Goal: Find specific page/section: Find specific page/section

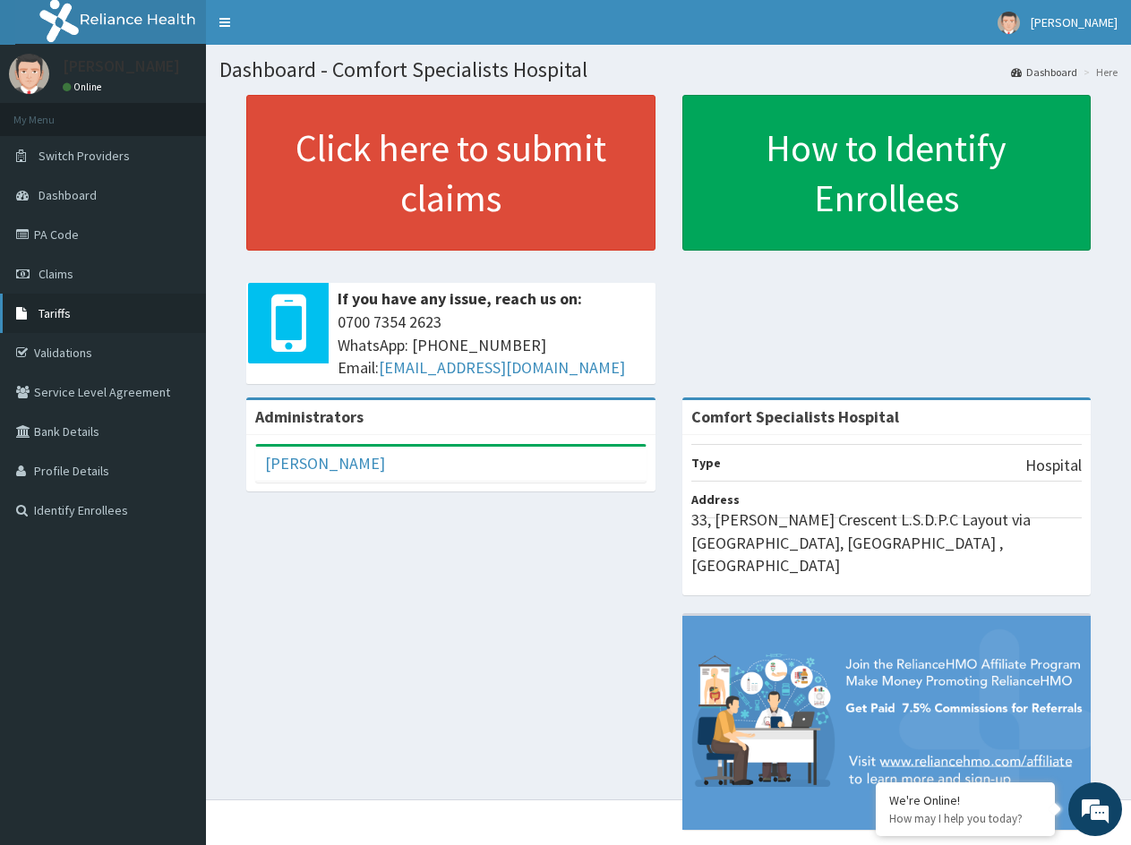
click at [73, 310] on link "Tariffs" at bounding box center [103, 313] width 206 height 39
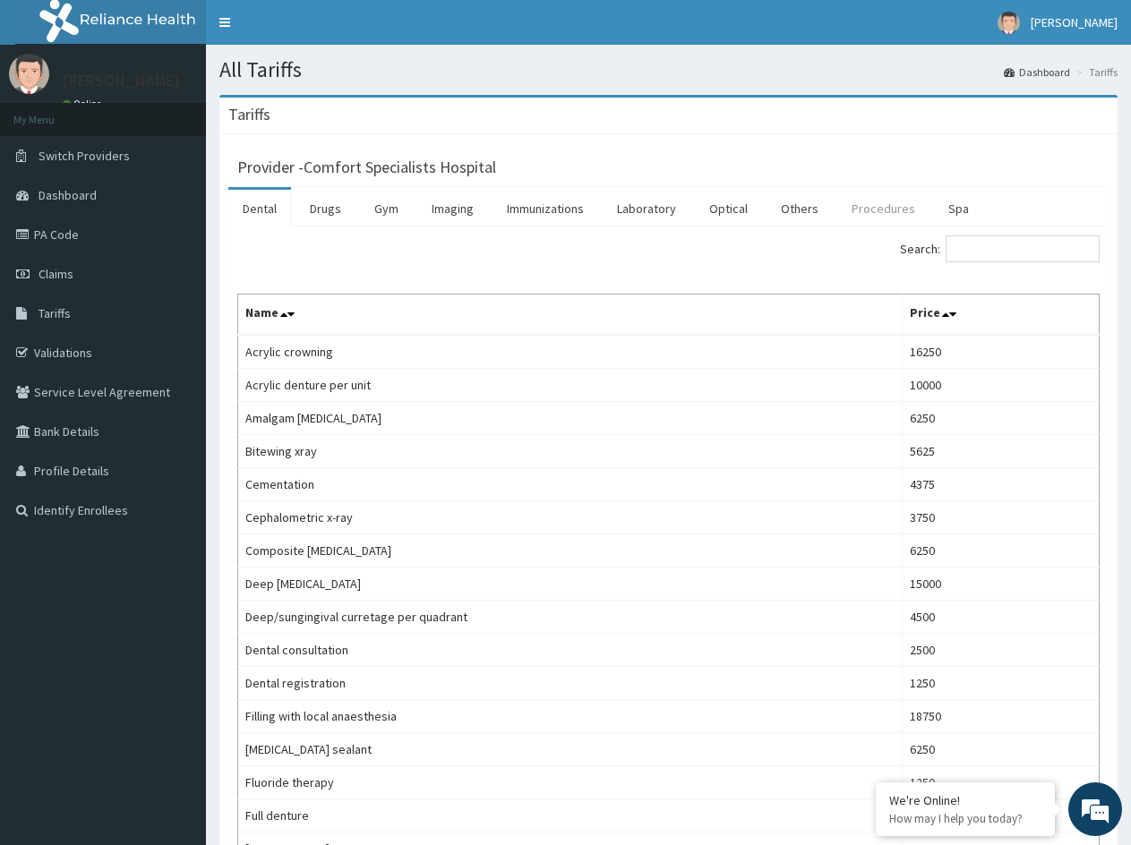
drag, startPoint x: 871, startPoint y: 208, endPoint x: 842, endPoint y: 194, distance: 31.6
click at [871, 209] on link "Procedures" at bounding box center [883, 209] width 92 height 38
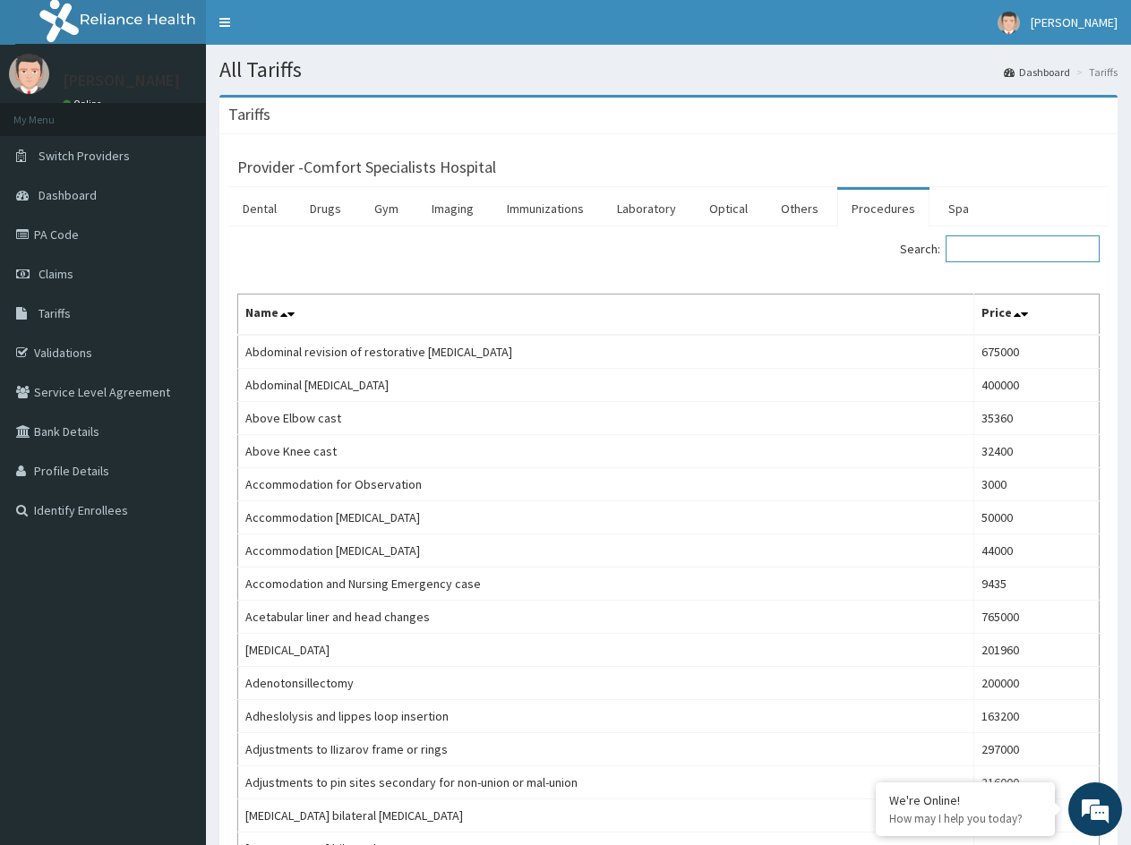
click at [1007, 249] on input "Search:" at bounding box center [1022, 248] width 154 height 27
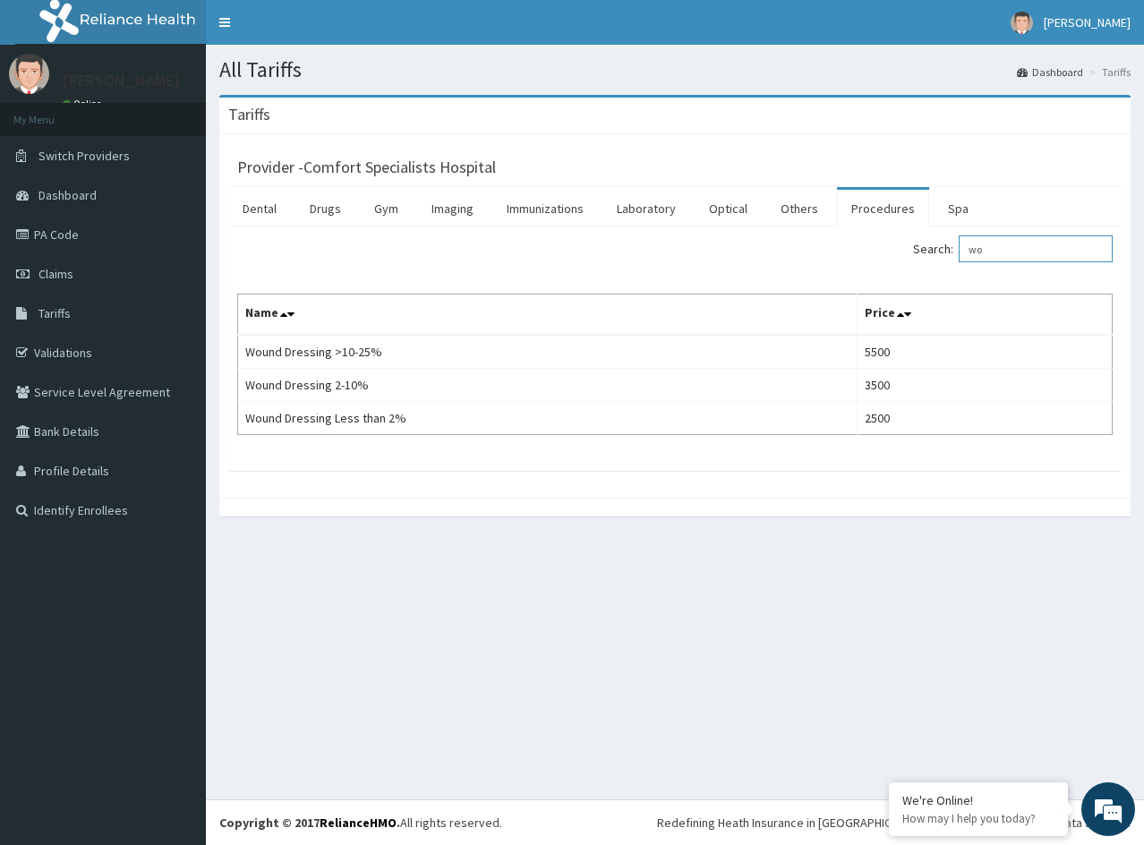
type input "w"
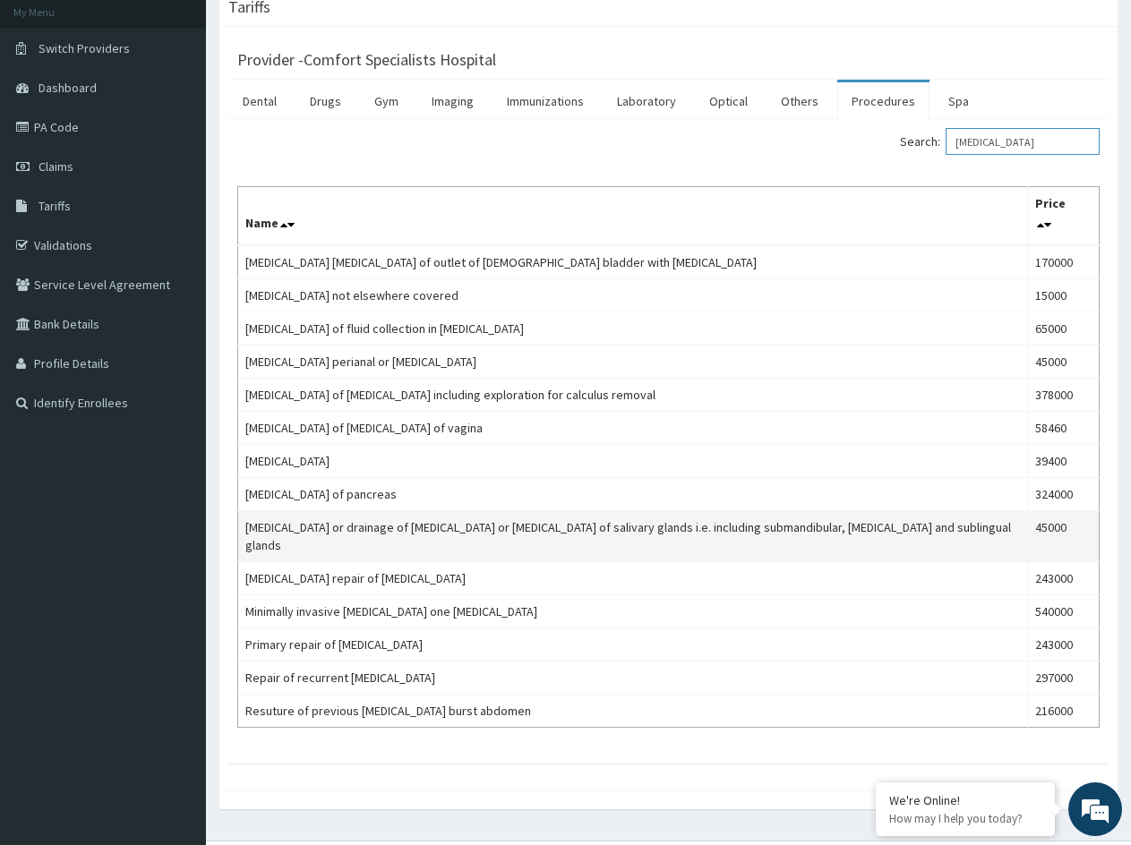
scroll to position [113, 0]
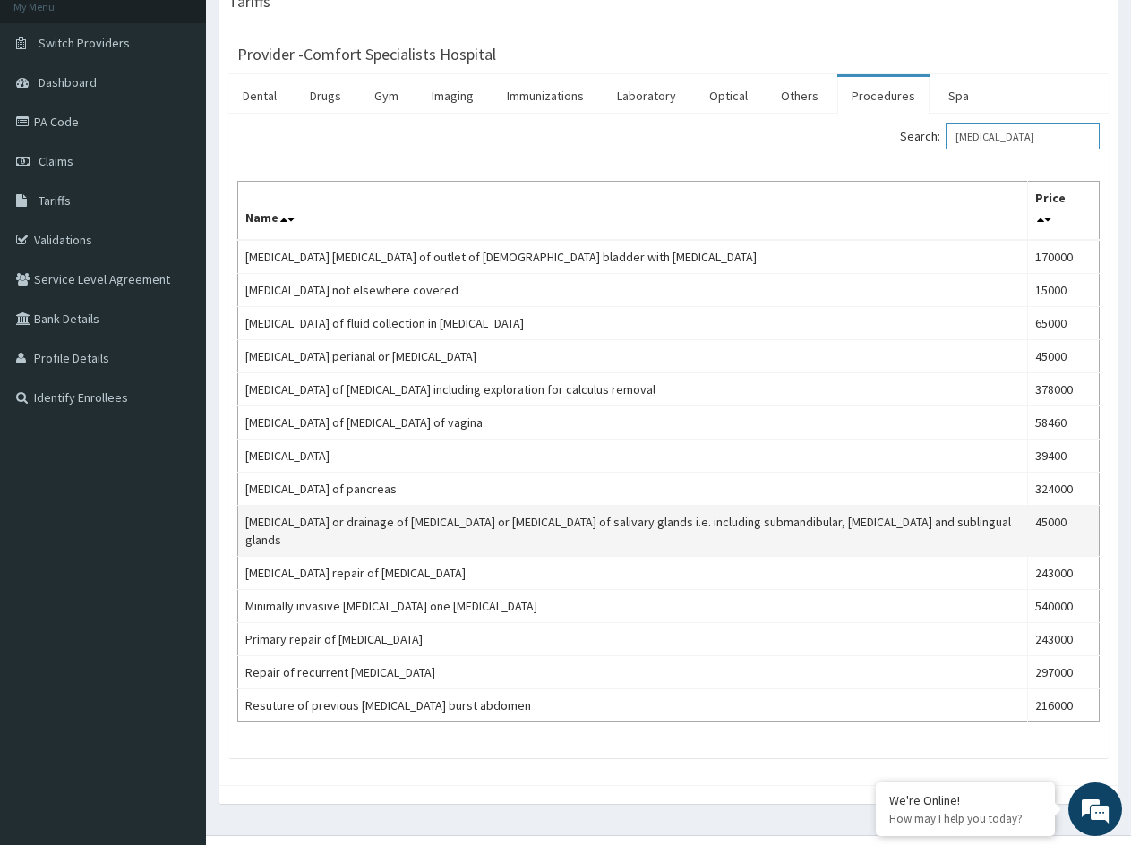
type input "incision"
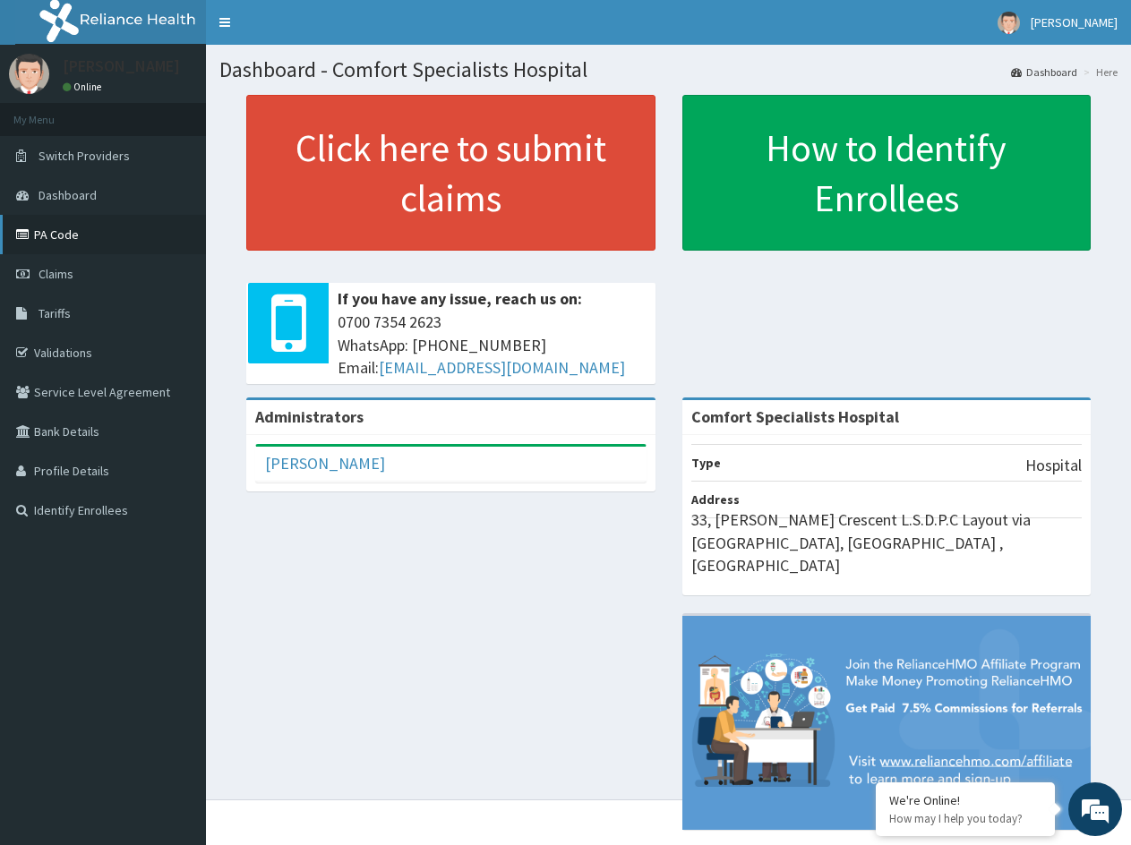
click at [80, 232] on link "PA Code" at bounding box center [103, 234] width 206 height 39
